Goal: Book appointment/travel/reservation

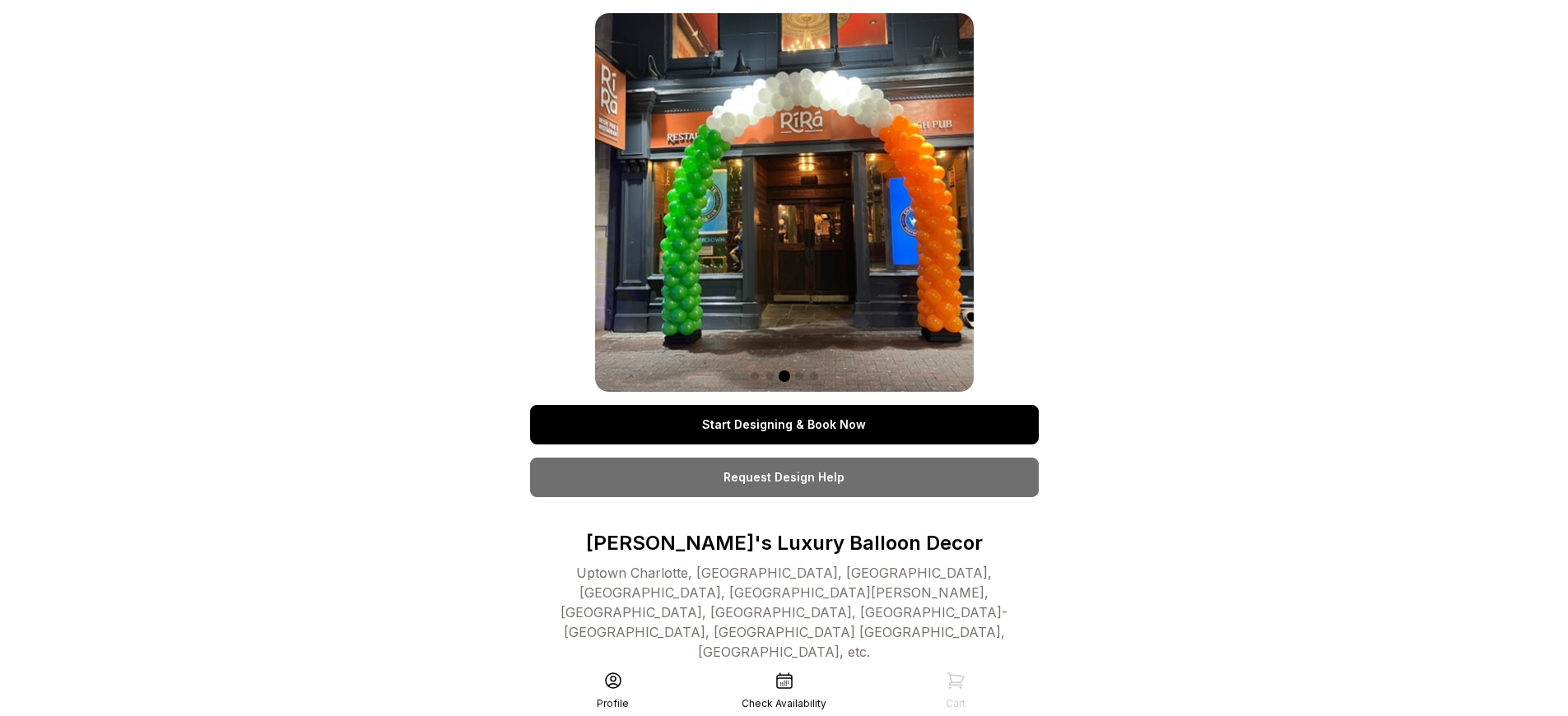
click at [784, 424] on link "Start Designing & Book Now" at bounding box center [784, 424] width 508 height 39
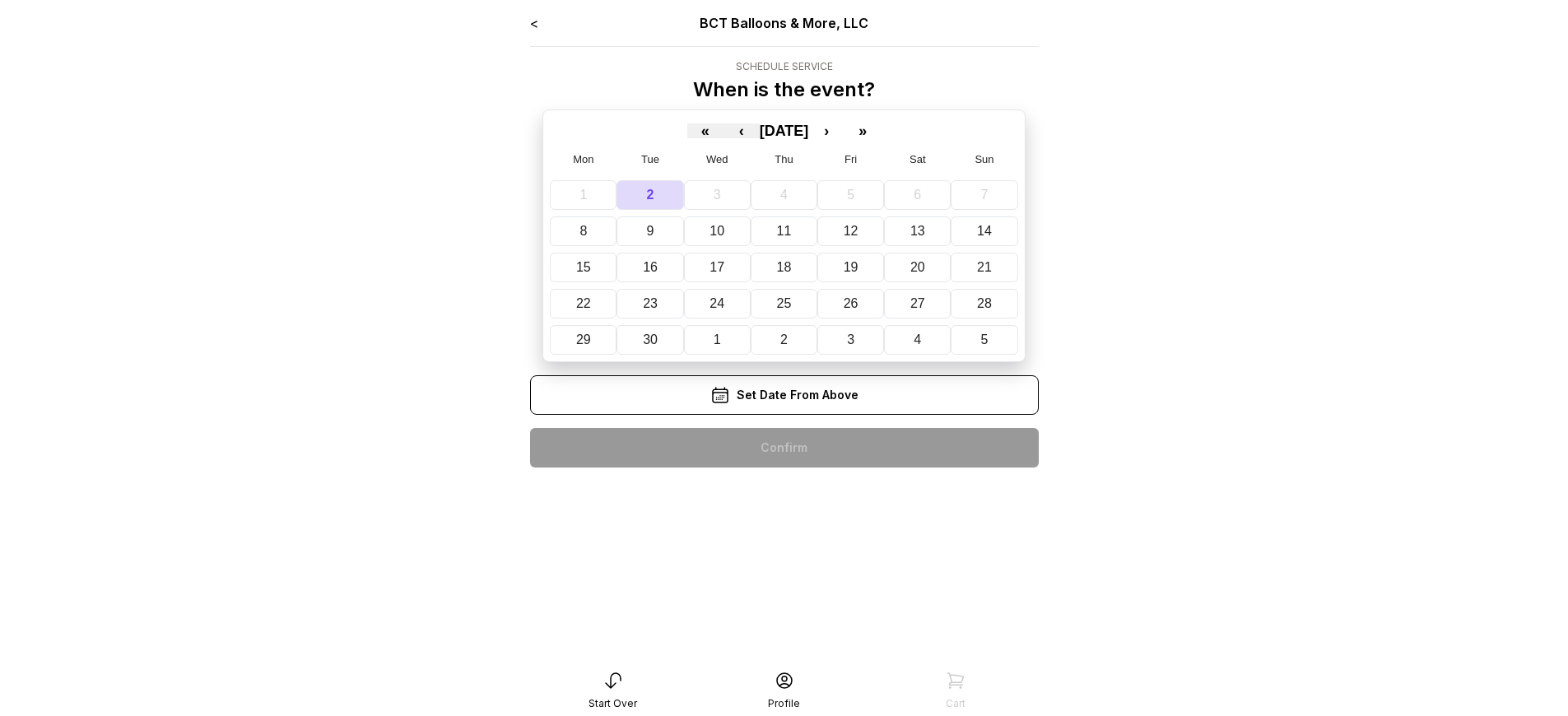
click at [784, 448] on div "< BCT Balloons & More, LLC Schedule Service When is the event? « ‹ [DATE] › » M…" at bounding box center [784, 247] width 508 height 468
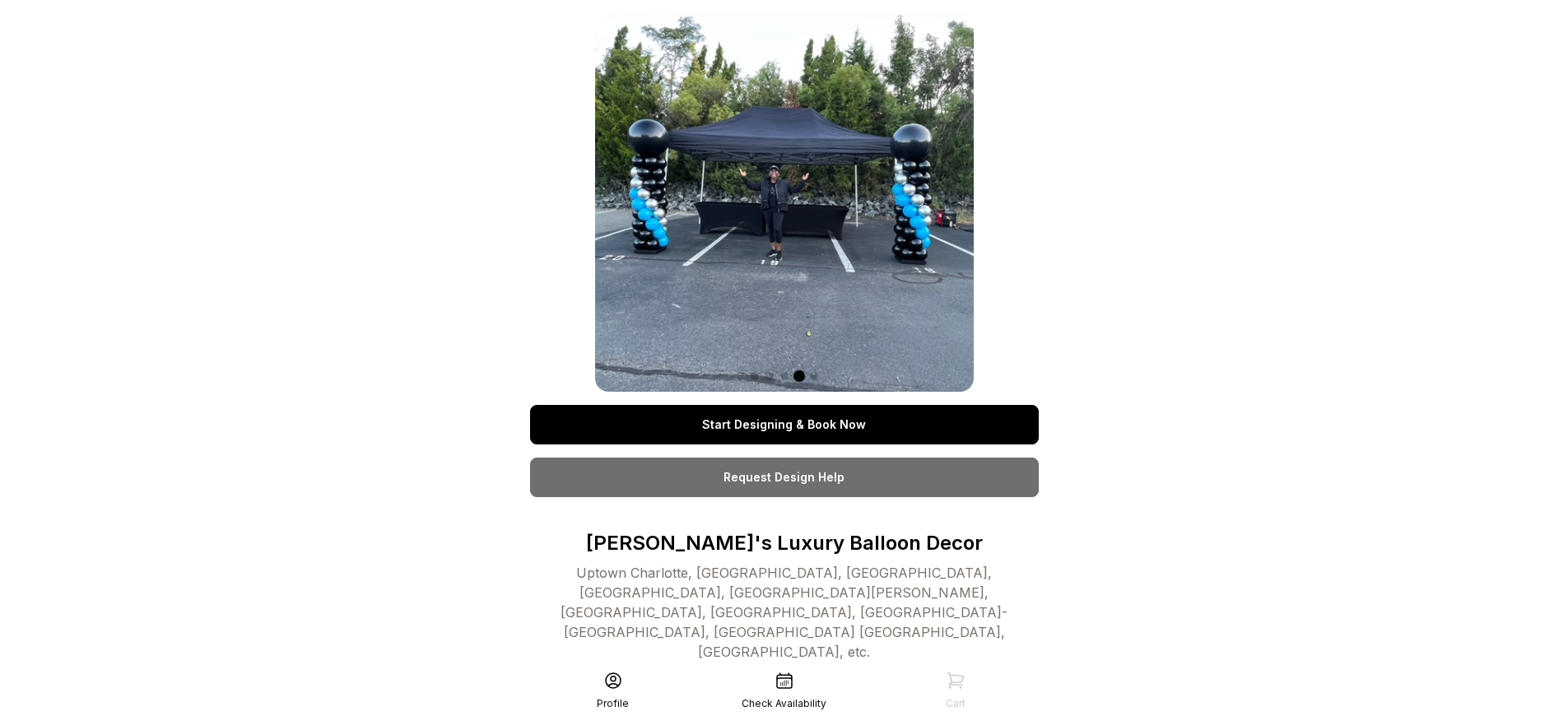
click at [784, 424] on link "Start Designing & Book Now" at bounding box center [784, 424] width 508 height 39
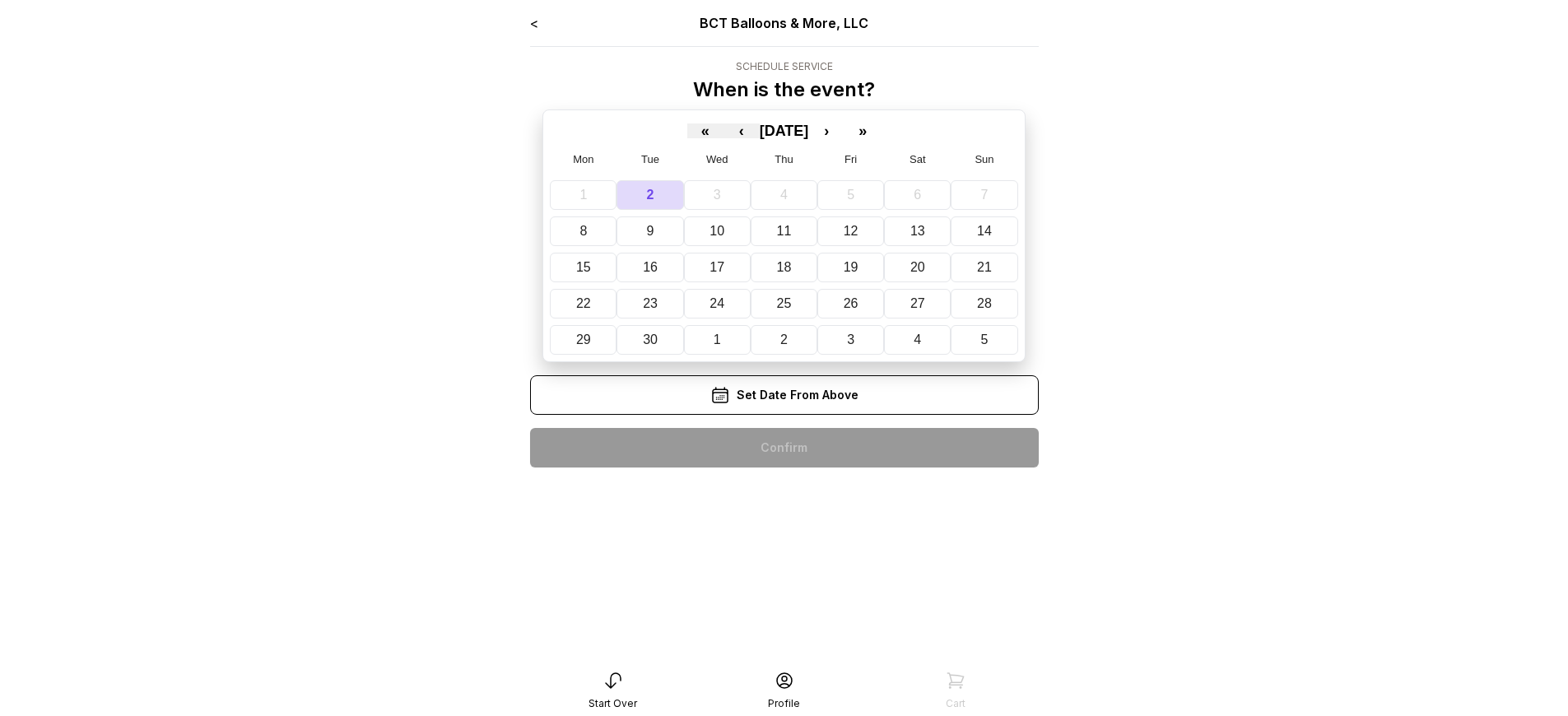
click at [784, 448] on div "< BCT Balloons & More, LLC Schedule Service When is the event? « ‹ [DATE] › » M…" at bounding box center [784, 247] width 508 height 468
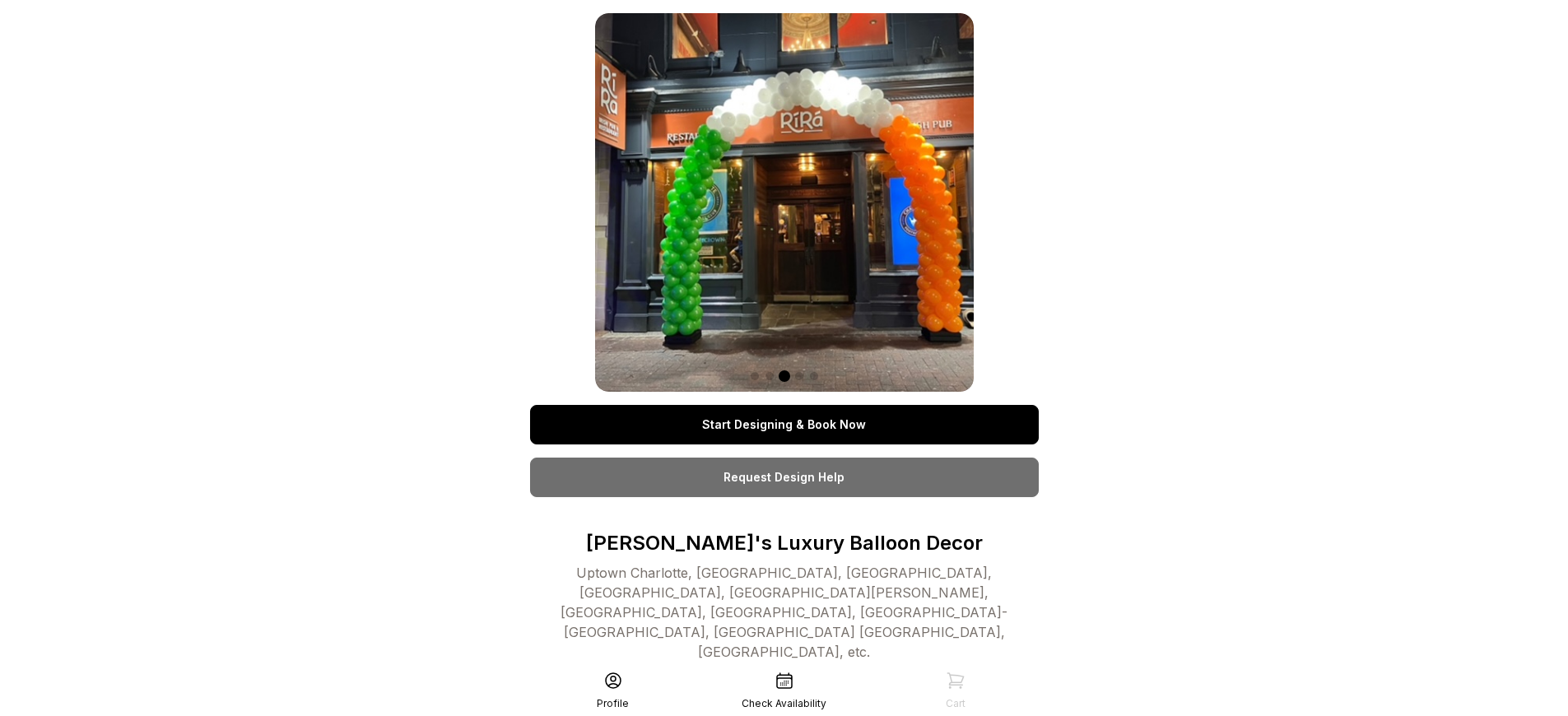
click at [784, 424] on link "Start Designing & Book Now" at bounding box center [784, 424] width 508 height 39
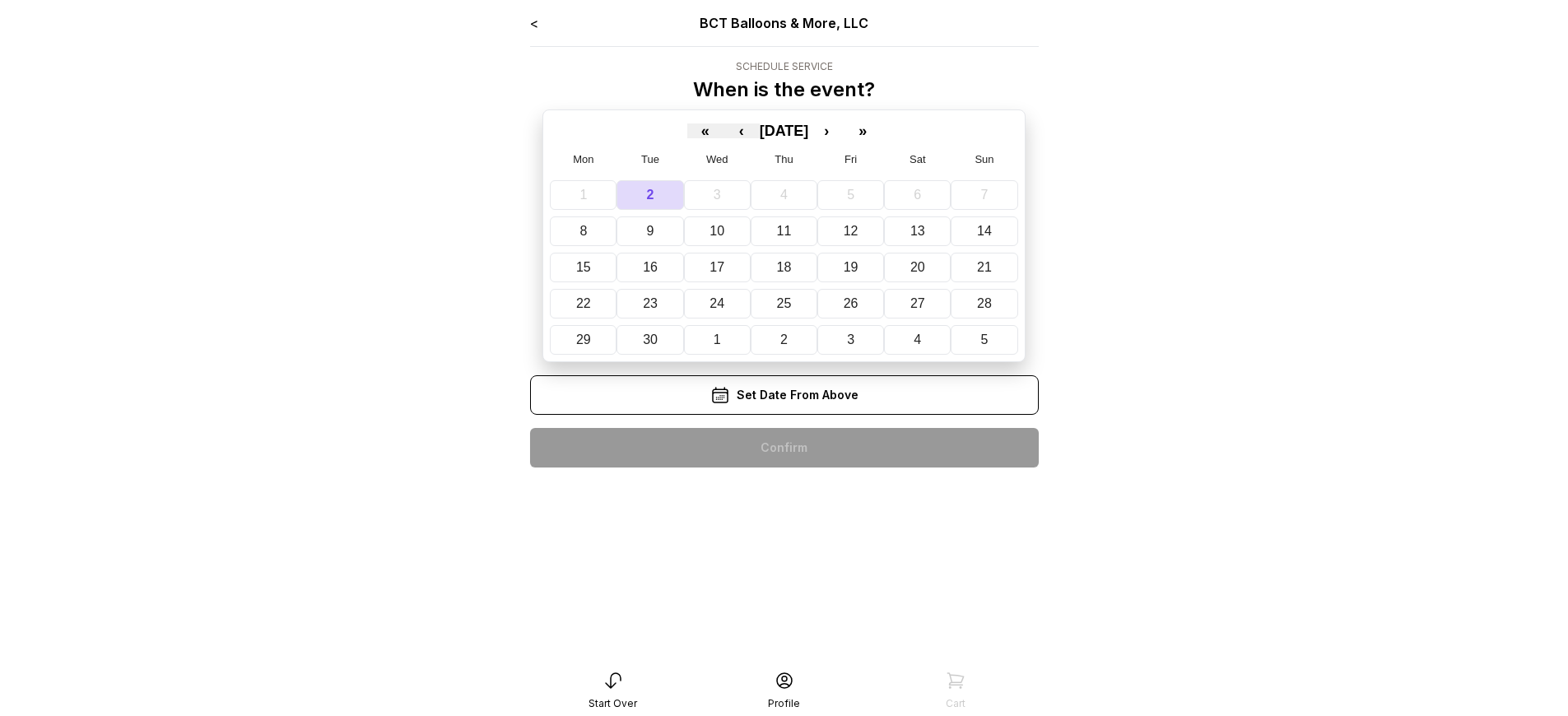
click at [784, 448] on div "< BCT Balloons & More, LLC Schedule Service When is the event? « ‹ [DATE] › » M…" at bounding box center [784, 247] width 508 height 468
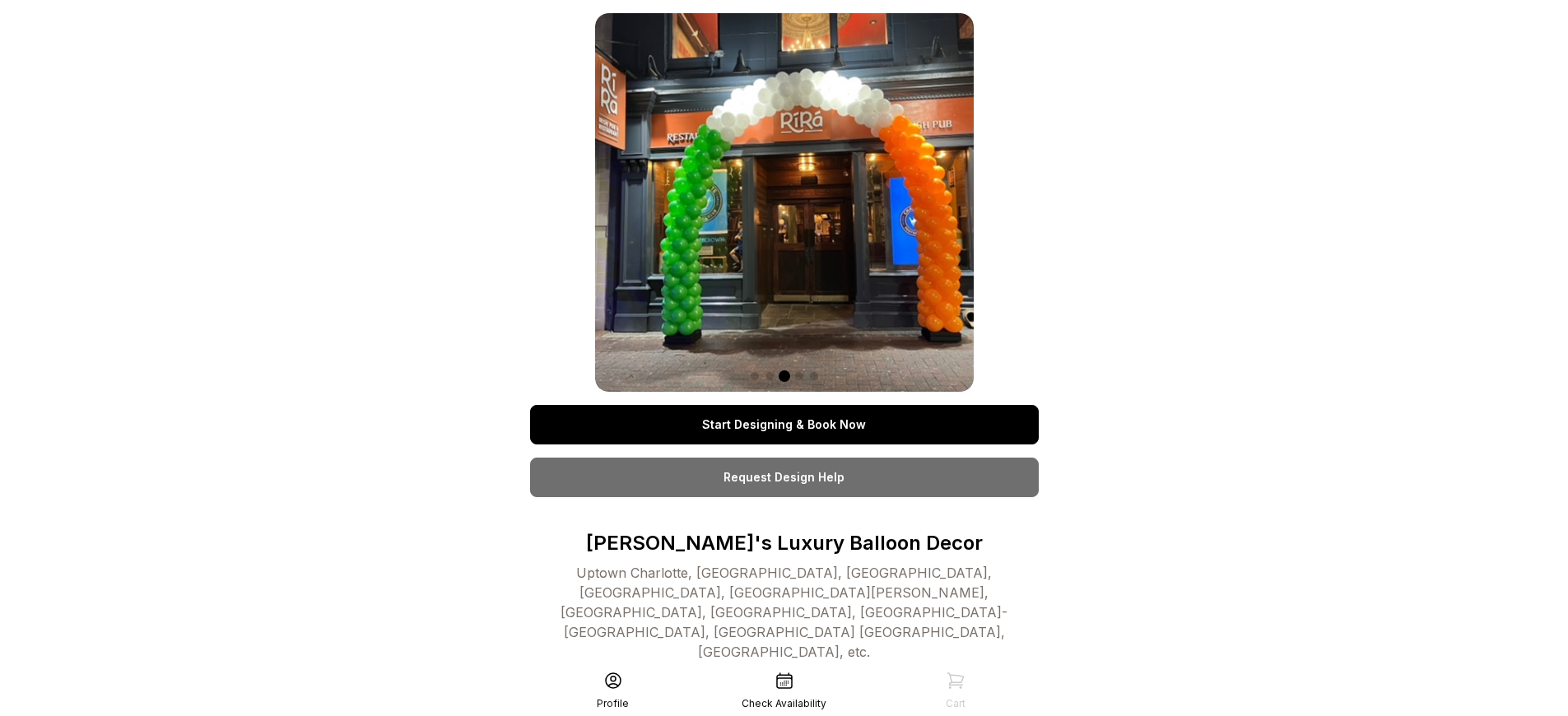
click at [784, 424] on link "Start Designing & Book Now" at bounding box center [784, 424] width 508 height 39
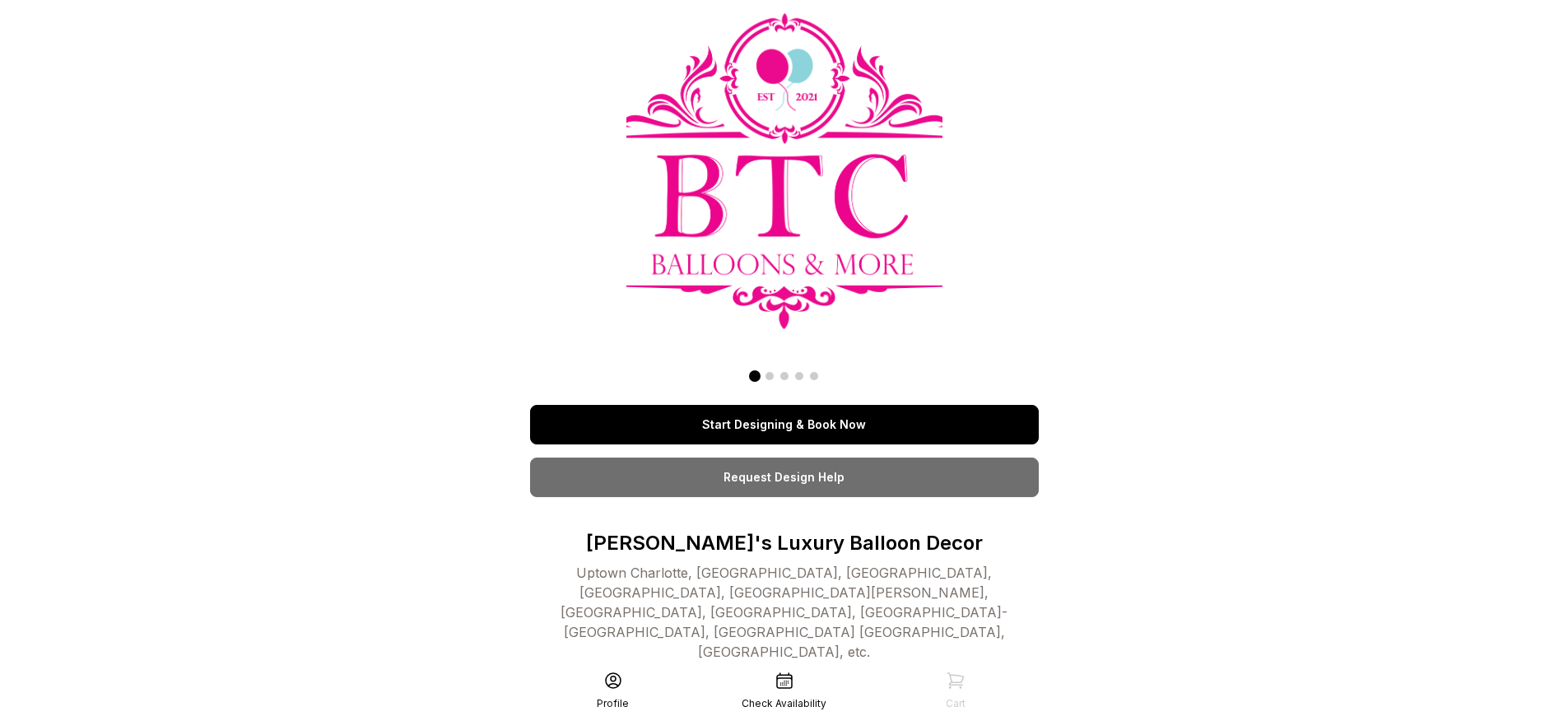
click at [784, 424] on link "Start Designing & Book Now" at bounding box center [784, 424] width 508 height 39
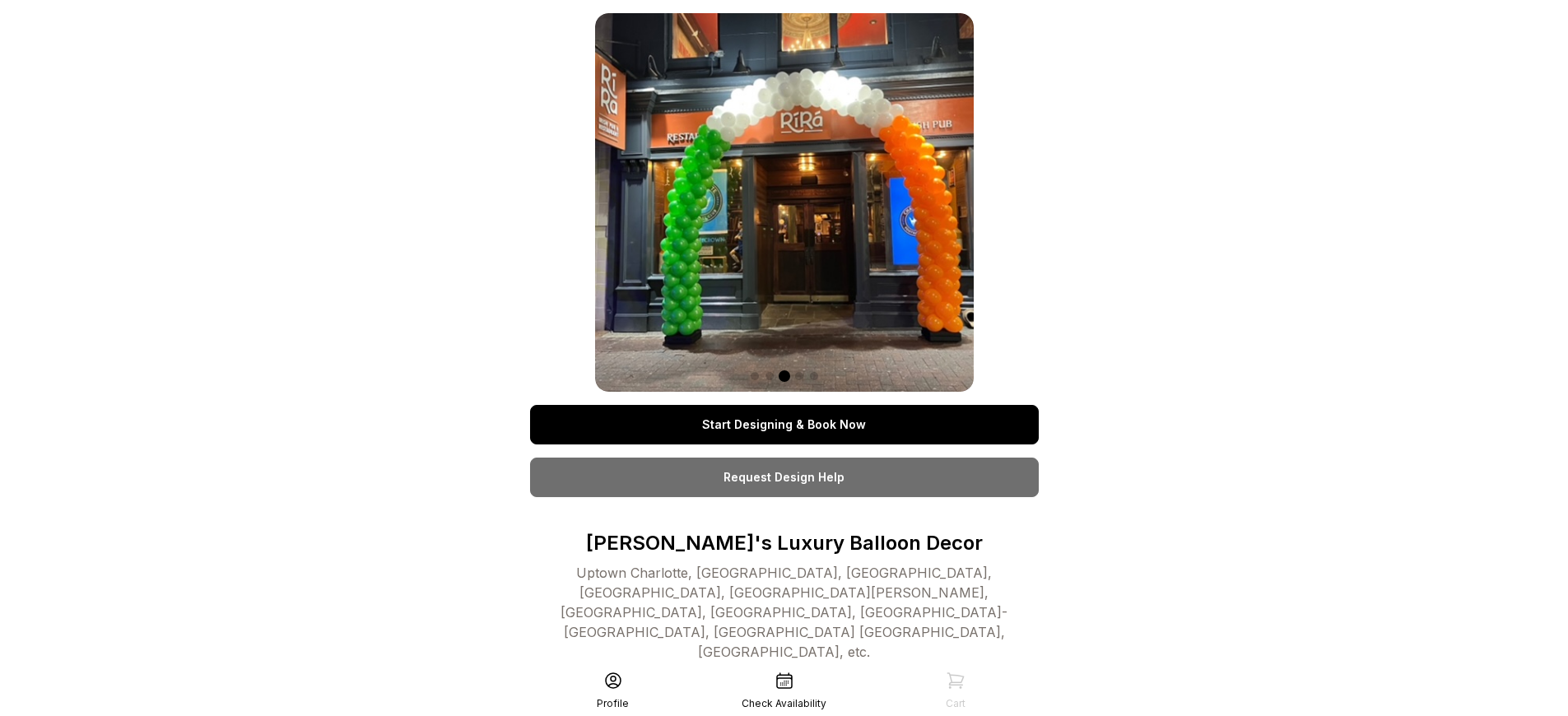
click at [784, 424] on link "Start Designing & Book Now" at bounding box center [784, 424] width 508 height 39
